Goal: Information Seeking & Learning: Learn about a topic

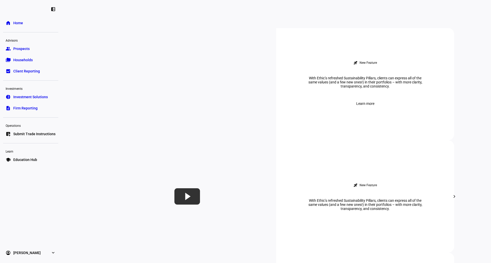
scroll to position [179, 0]
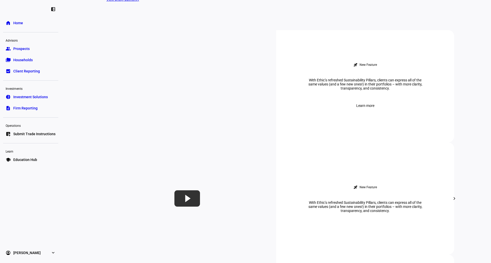
click at [39, 42] on div "Advisors" at bounding box center [30, 40] width 55 height 7
click at [42, 47] on link "group Prospects" at bounding box center [30, 49] width 55 height 10
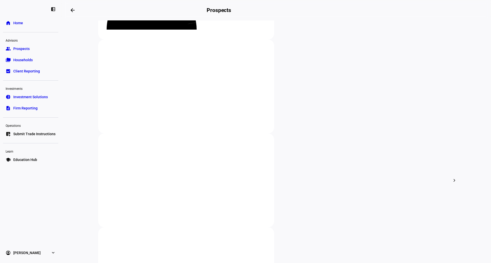
scroll to position [102, 0]
type input "was"
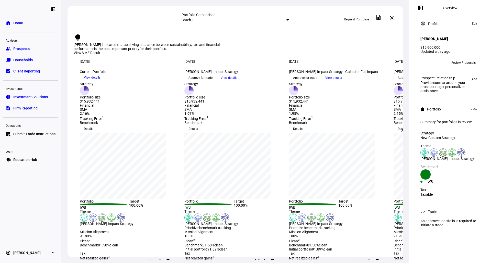
click at [399, 131] on mat-icon "chevron_right" at bounding box center [402, 130] width 6 height 6
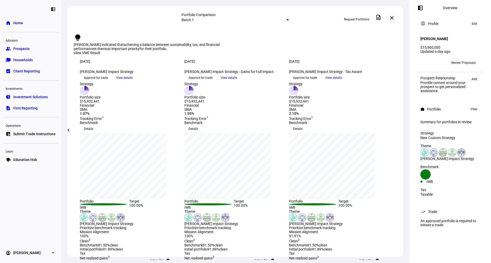
click at [342, 82] on span "View details" at bounding box center [333, 78] width 17 height 8
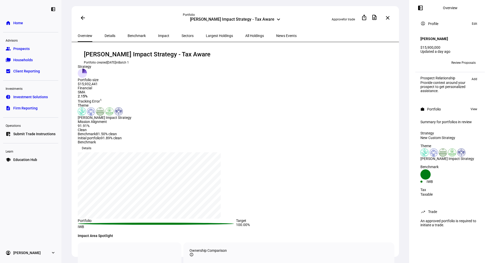
click at [158, 36] on span "Impact" at bounding box center [163, 36] width 11 height 4
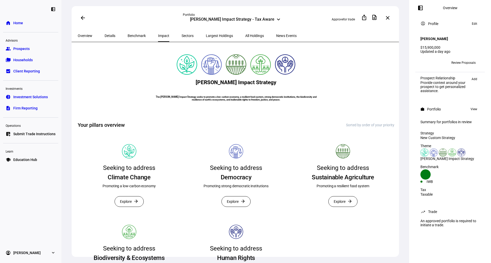
click at [181, 38] on span "Sectors" at bounding box center [187, 36] width 12 height 12
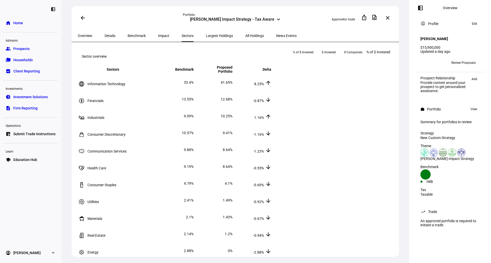
click at [206, 34] on span "Largest Holdings" at bounding box center [219, 36] width 27 height 4
